Goal: Transaction & Acquisition: Purchase product/service

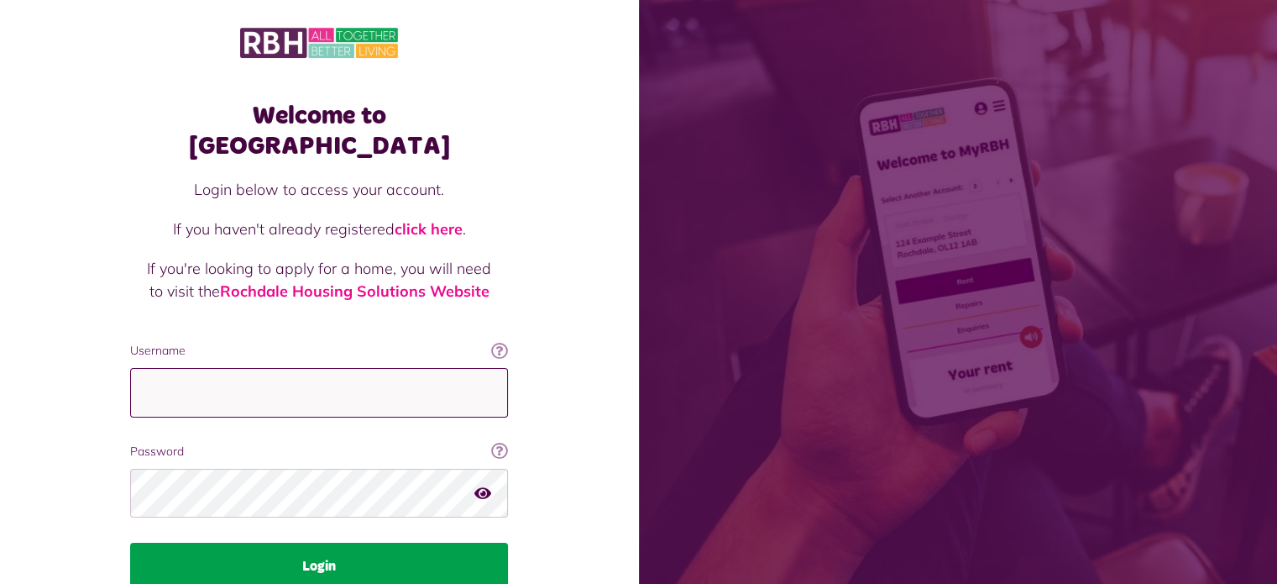
type input "**********"
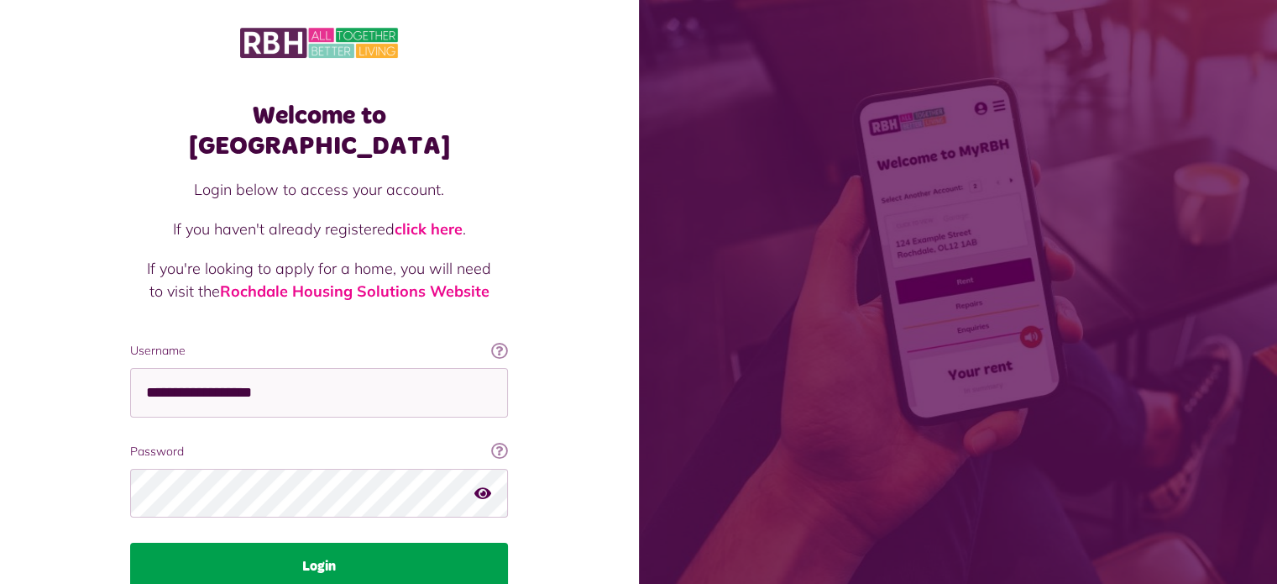
click at [406, 542] on button "Login" at bounding box center [319, 565] width 378 height 47
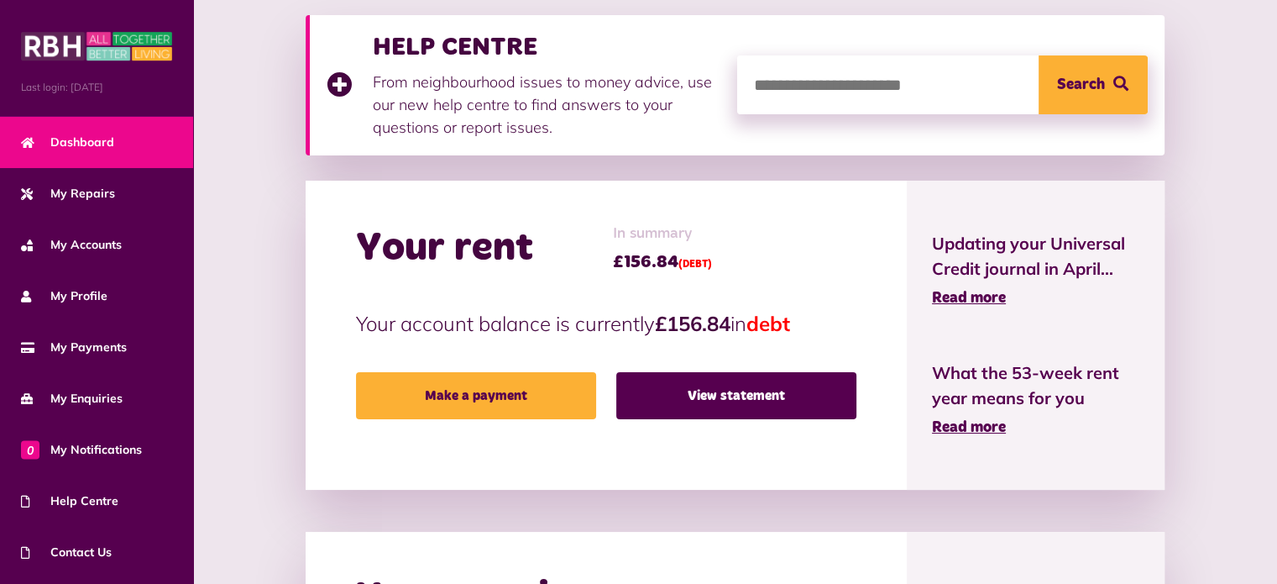
scroll to position [244, 0]
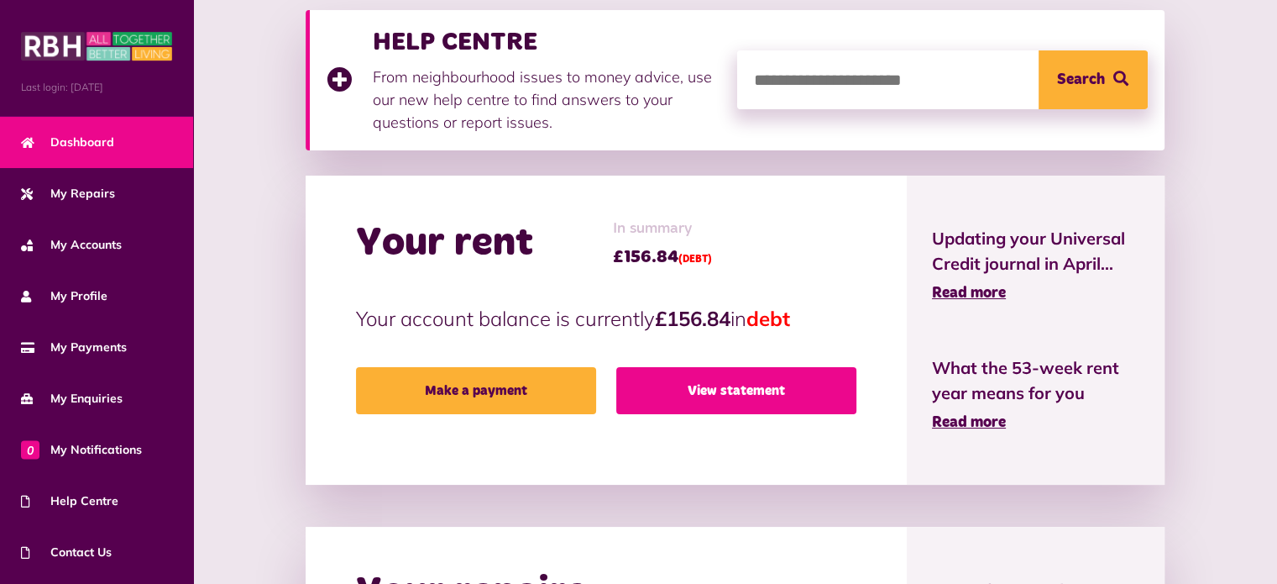
click at [747, 394] on link "View statement" at bounding box center [736, 390] width 240 height 47
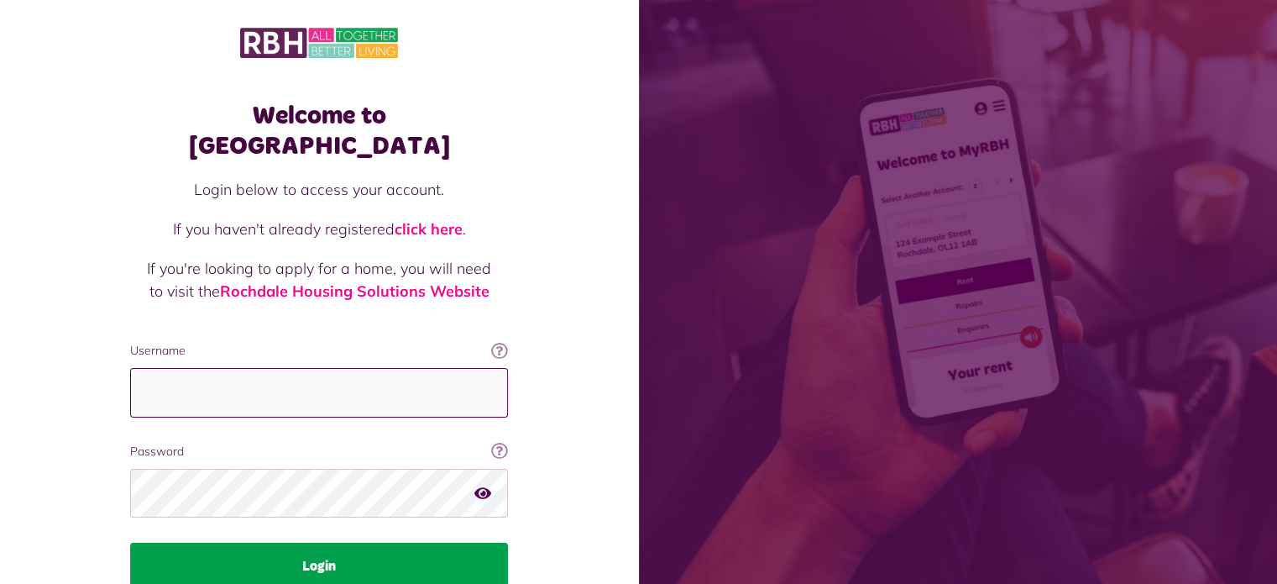
type input "**********"
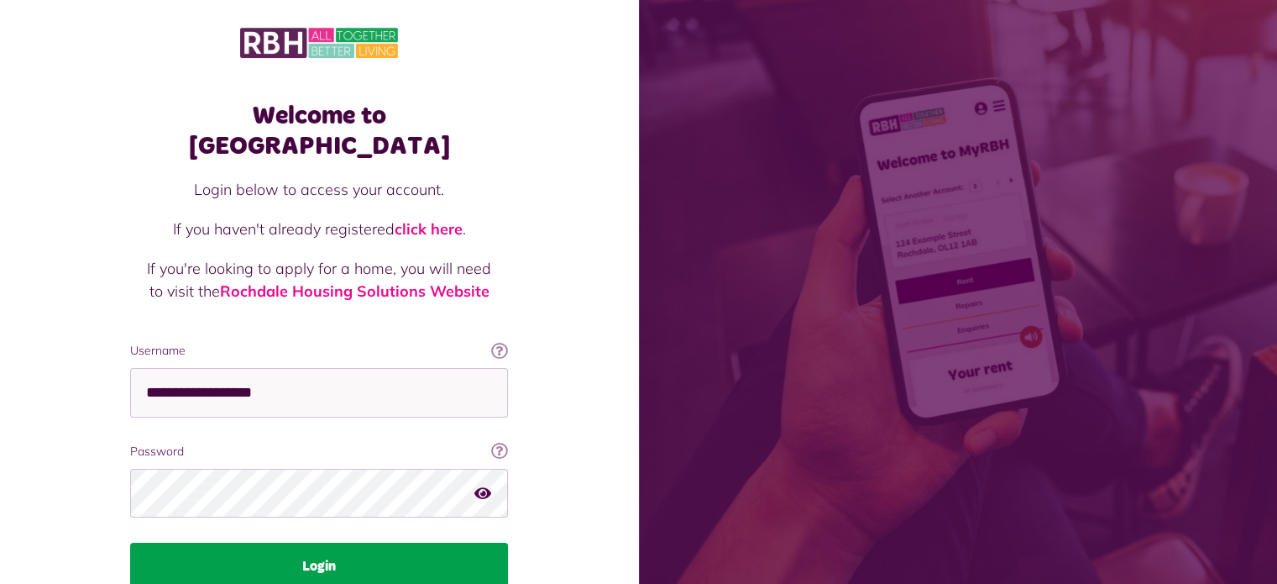
click at [379, 542] on button "Login" at bounding box center [319, 565] width 378 height 47
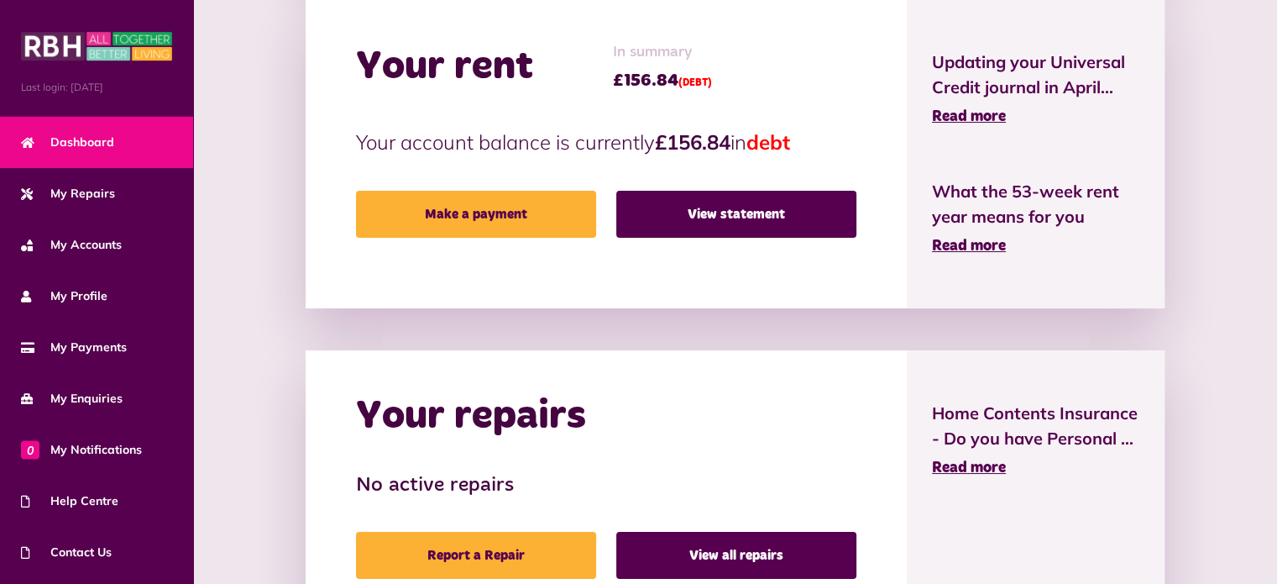
scroll to position [427, 0]
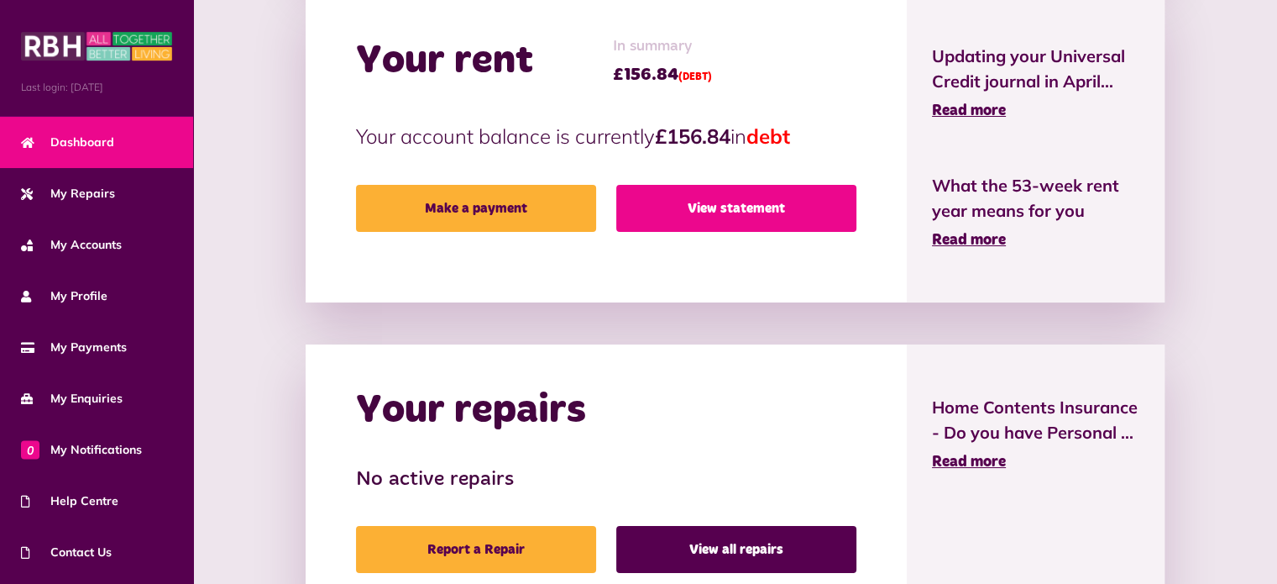
click at [779, 216] on link "View statement" at bounding box center [736, 208] width 240 height 47
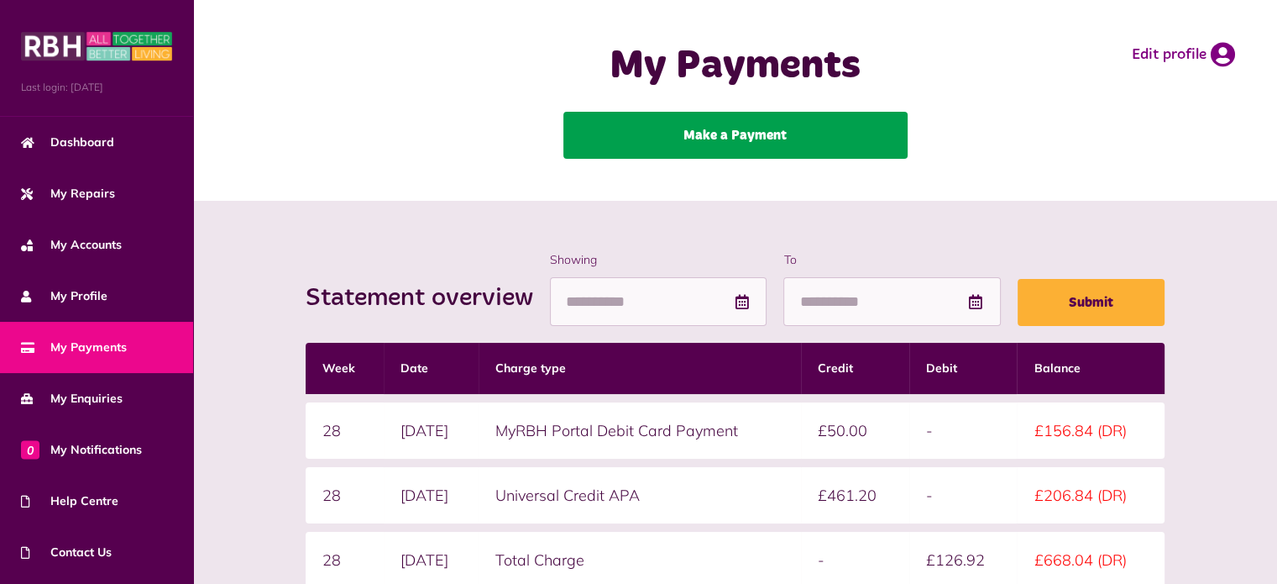
click at [739, 140] on link "Make a Payment" at bounding box center [735, 135] width 344 height 47
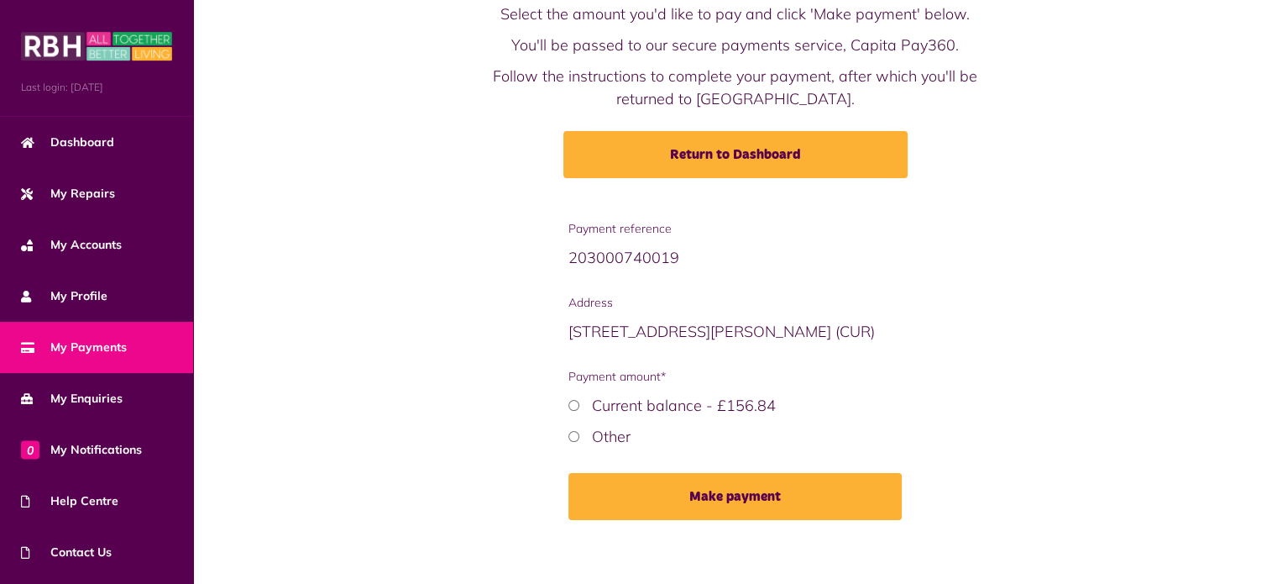
scroll to position [112, 0]
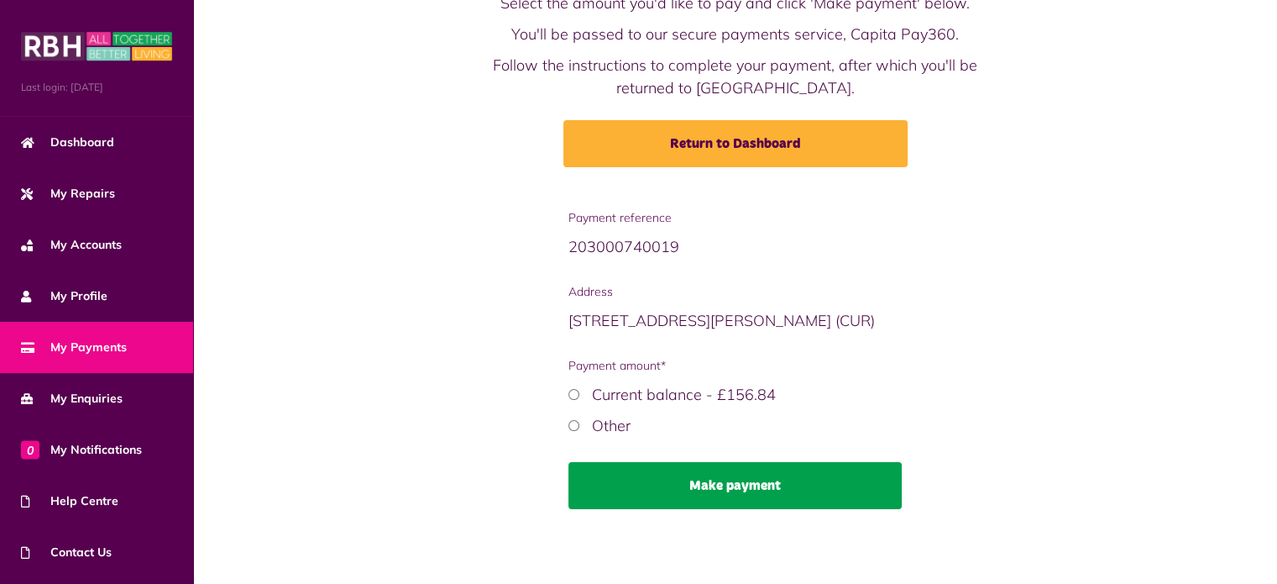
click at [726, 479] on button "Make payment" at bounding box center [734, 485] width 333 height 47
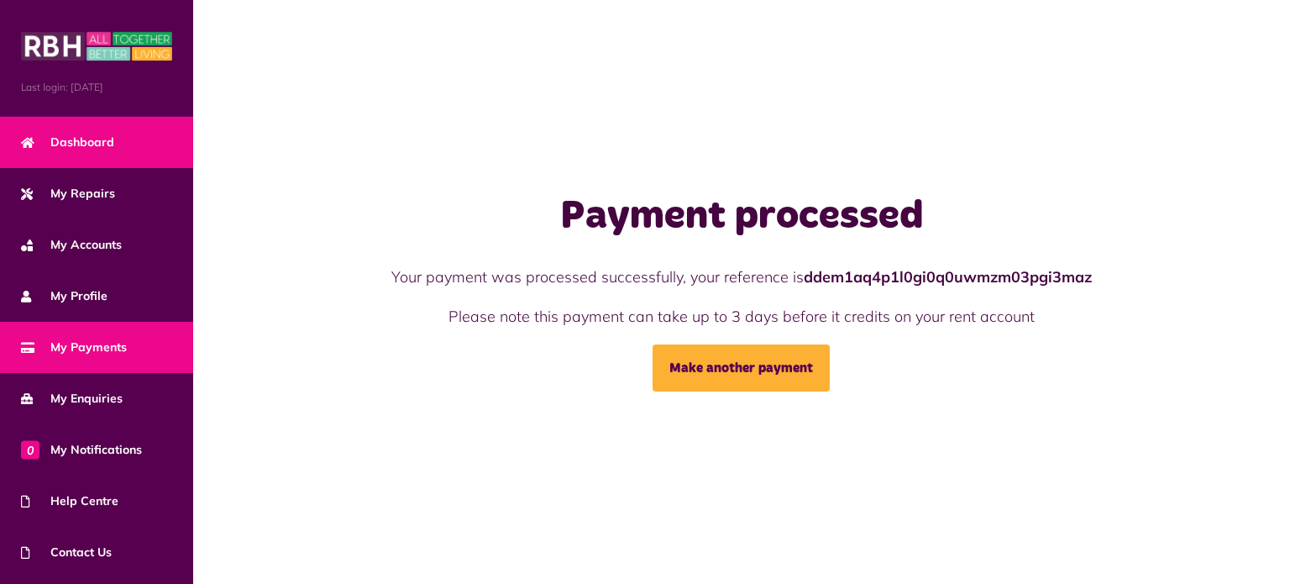
click at [94, 141] on span "Dashboard" at bounding box center [67, 143] width 93 height 18
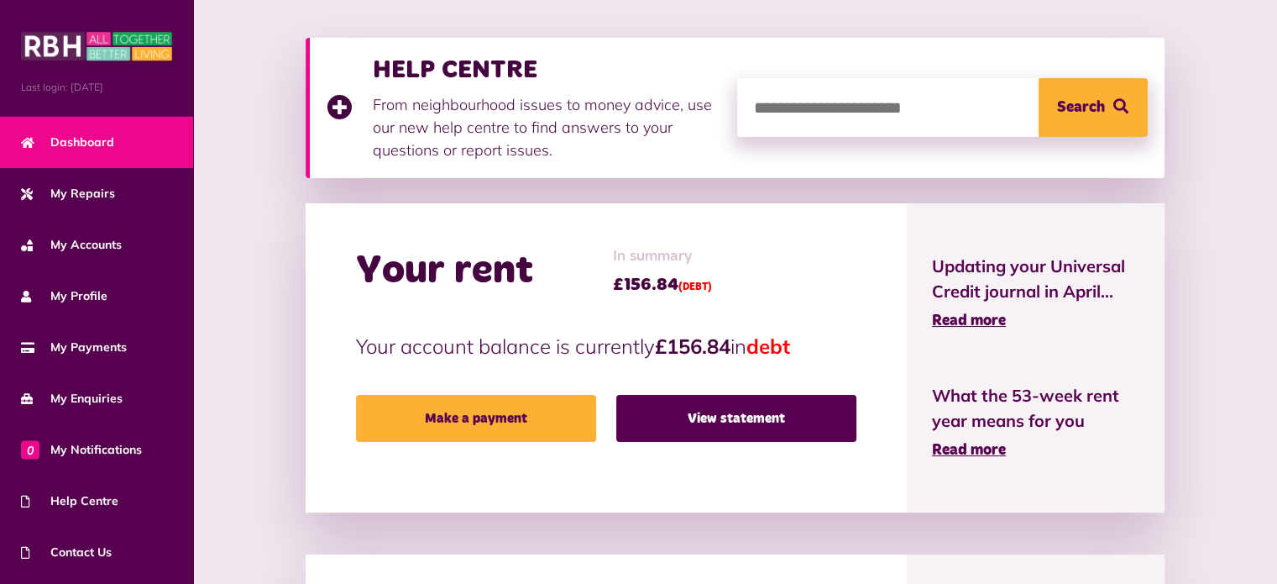
scroll to position [234, 0]
